Goal: Task Accomplishment & Management: Complete application form

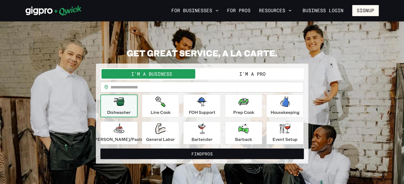
click at [250, 75] on button "I'm a Pro" at bounding box center [252, 74] width 101 height 10
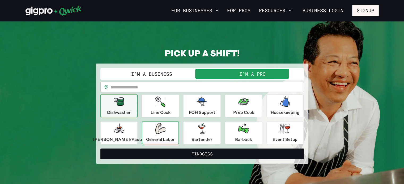
click at [165, 131] on icon "button" at bounding box center [160, 129] width 10 height 11
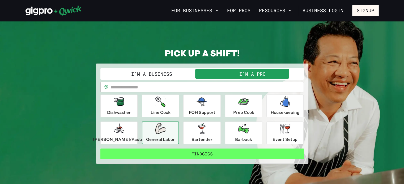
click at [222, 155] on button "Find Gigs" at bounding box center [201, 154] width 203 height 11
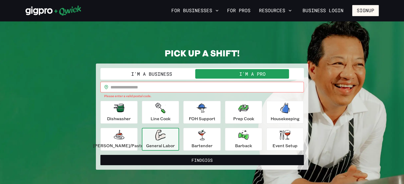
click at [151, 85] on input "text" at bounding box center [206, 87] width 193 height 11
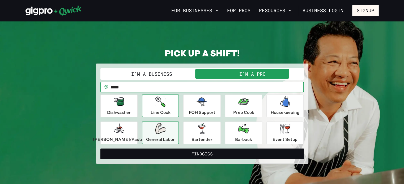
type input "*****"
click at [100, 149] on button "Find Gigs" at bounding box center [201, 154] width 203 height 11
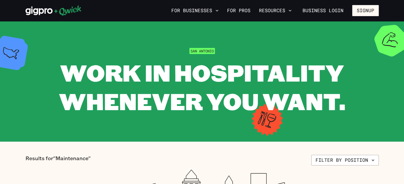
click at [358, 163] on button "Filter by position" at bounding box center [344, 160] width 67 height 11
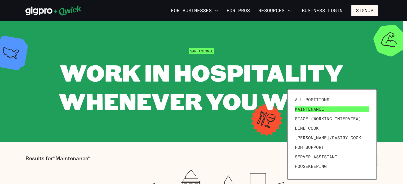
click at [328, 107] on link "Maintenance" at bounding box center [332, 110] width 79 height 10
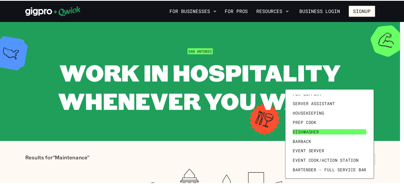
scroll to position [73, 0]
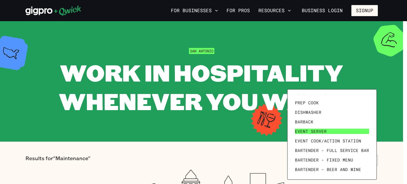
click at [319, 131] on span "Event Server" at bounding box center [311, 131] width 32 height 5
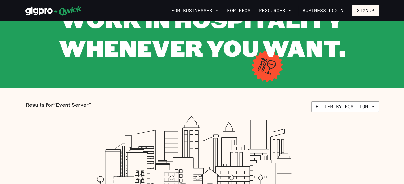
scroll to position [53, 0]
